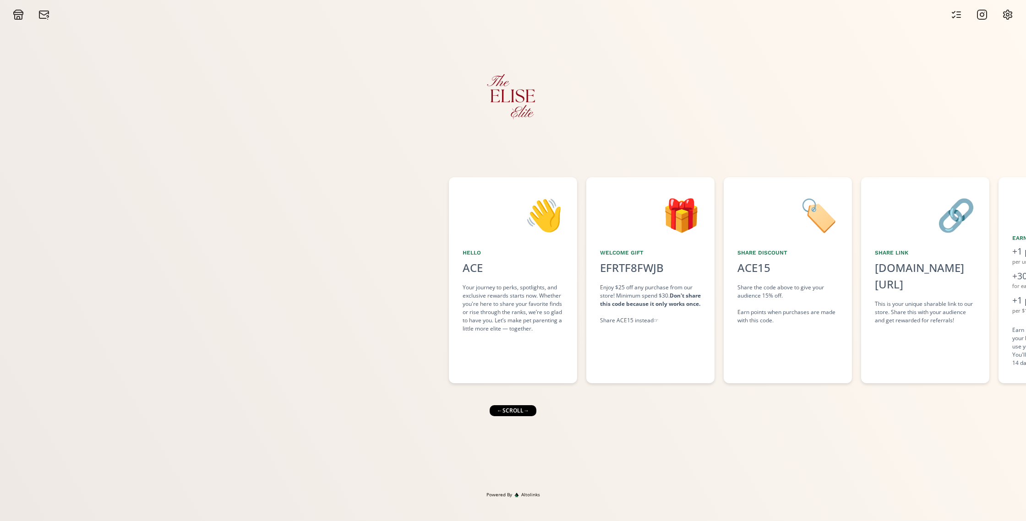
click at [794, 345] on div "🏷️ Share Discount ACE15 click to copy Share the code above to give your audienc…" at bounding box center [788, 280] width 128 height 206
click at [526, 414] on div "← scroll →" at bounding box center [513, 410] width 47 height 11
drag, startPoint x: 514, startPoint y: 414, endPoint x: 717, endPoint y: 341, distance: 216.0
click at [514, 414] on div "← scroll →" at bounding box center [513, 410] width 47 height 11
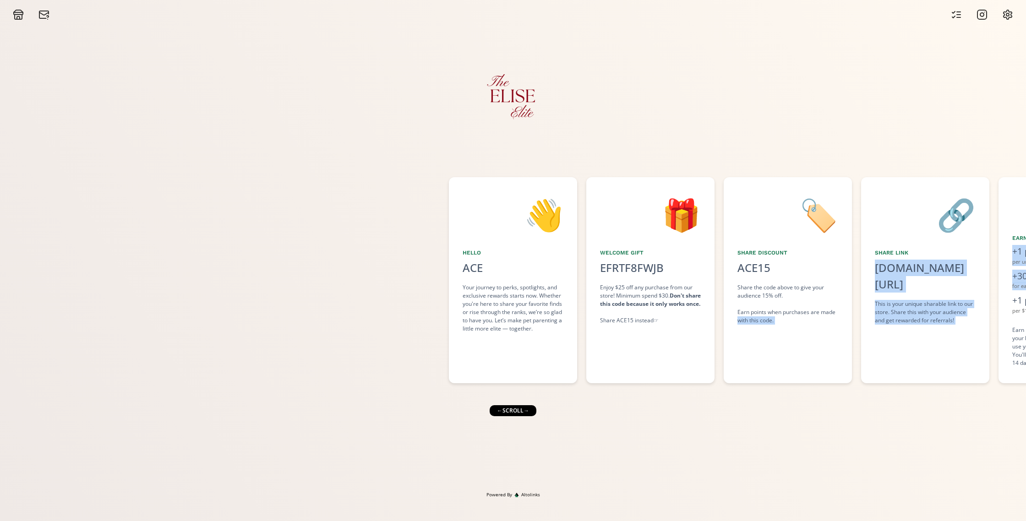
drag, startPoint x: 997, startPoint y: 299, endPoint x: 734, endPoint y: 318, distance: 263.6
click at [734, 318] on div "👋 Hello ACE Your journey to perks, spotlights, and exclusive rewards starts now…" at bounding box center [513, 280] width 1026 height 215
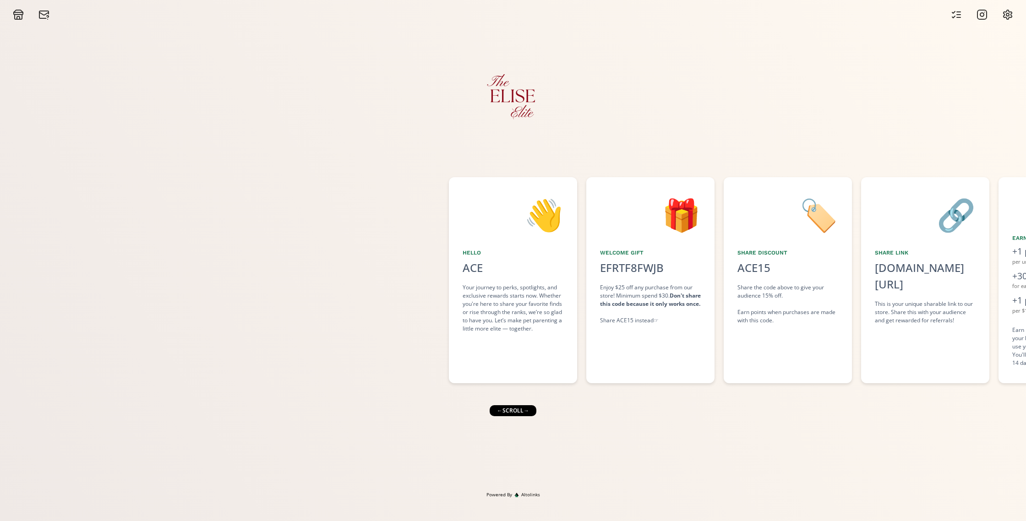
click at [880, 405] on div "👋 Hello ACE Your journey to perks, spotlights, and exclusive rewards starts now…" at bounding box center [513, 255] width 1026 height 471
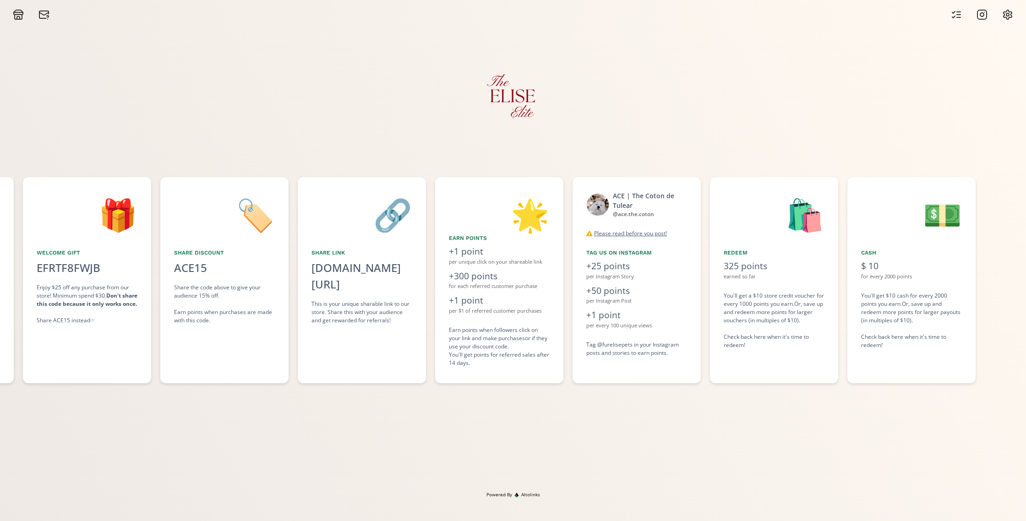
scroll to position [0, 971]
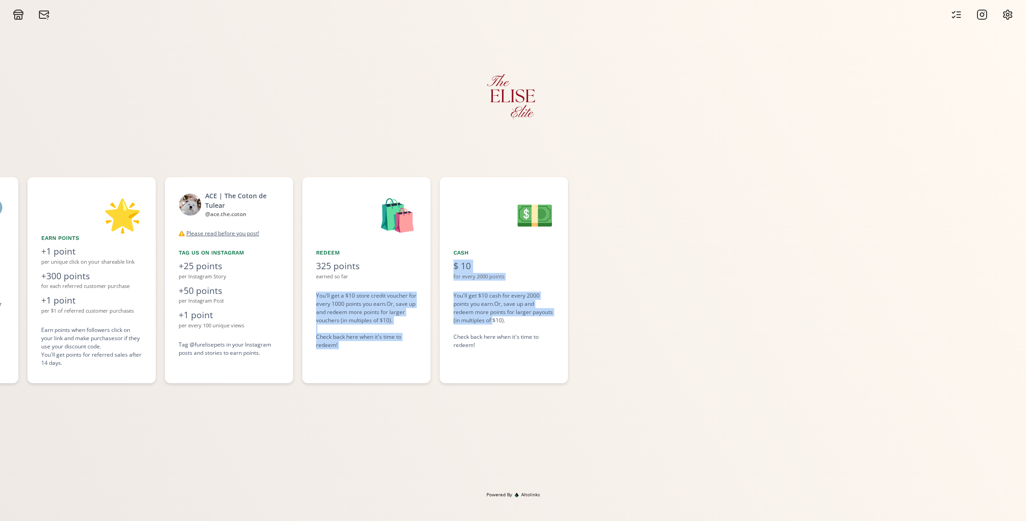
drag, startPoint x: 728, startPoint y: 297, endPoint x: 492, endPoint y: 321, distance: 237.5
click at [492, 321] on div "👋 Hello ACE Your journey to perks, spotlights, and exclusive rewards starts now…" at bounding box center [513, 280] width 1026 height 215
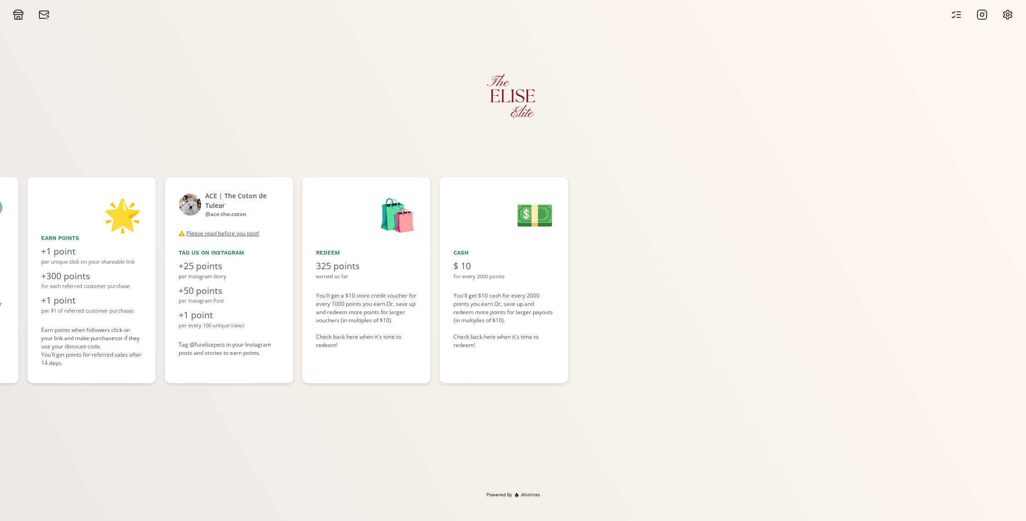
click at [528, 327] on div "You'll get $10 cash for every 2000 points you earn. Or, save up and redeem more…" at bounding box center [503, 321] width 101 height 58
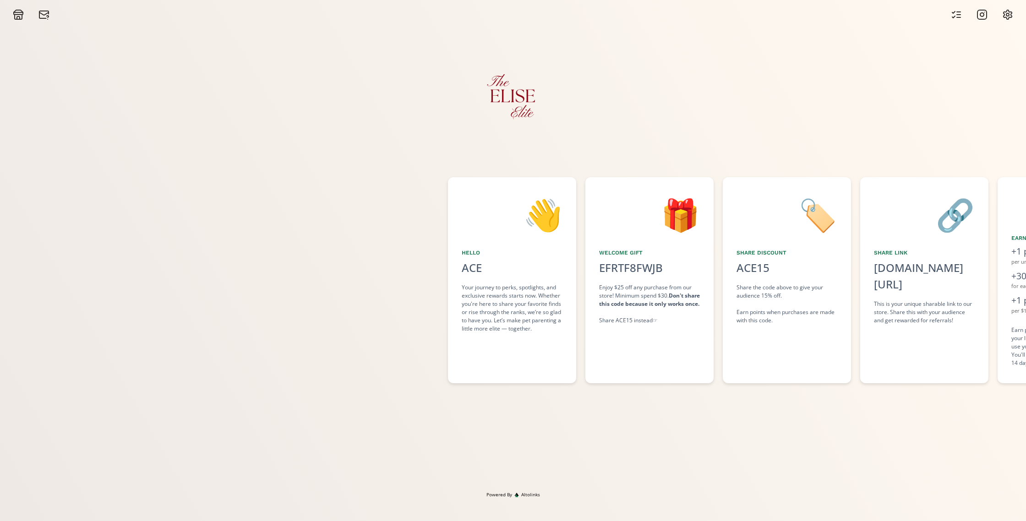
scroll to position [0, 0]
click at [769, 273] on div "ACE15" at bounding box center [753, 268] width 33 height 16
copy div "ACE15"
click at [656, 271] on div "EFRTF8FWJB click to copy" at bounding box center [632, 268] width 75 height 16
copy div "EFRTF8FWJB"
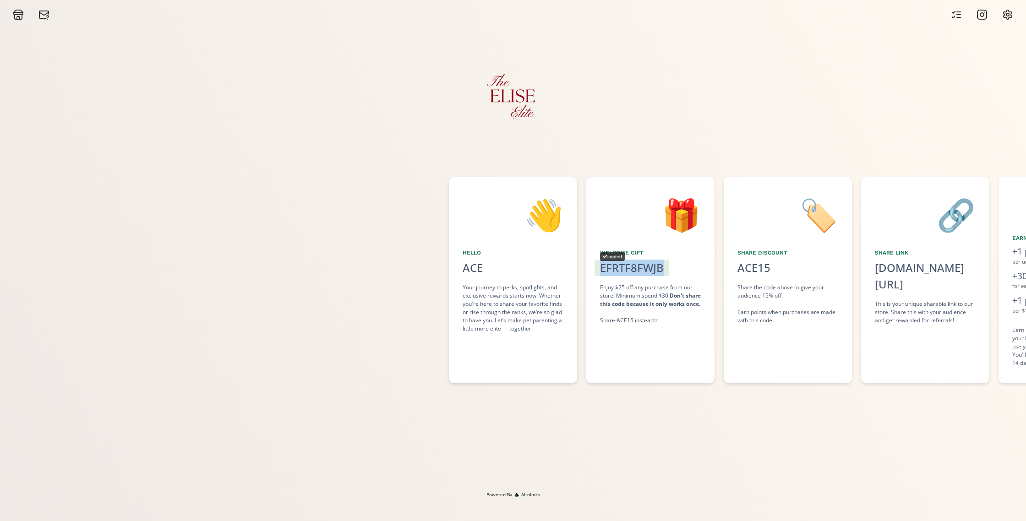
click at [654, 270] on div "EFRTF8FWJB copied" at bounding box center [632, 268] width 75 height 16
copy div "EFRTF8FWJB"
